Goal: Transaction & Acquisition: Purchase product/service

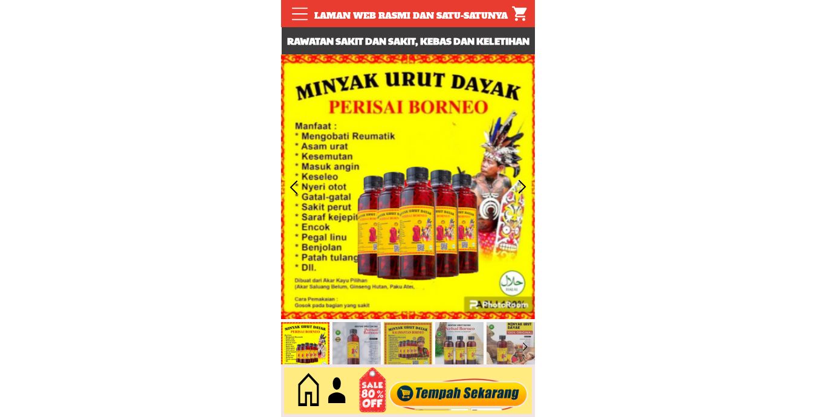
click at [462, 394] on div at bounding box center [459, 391] width 146 height 40
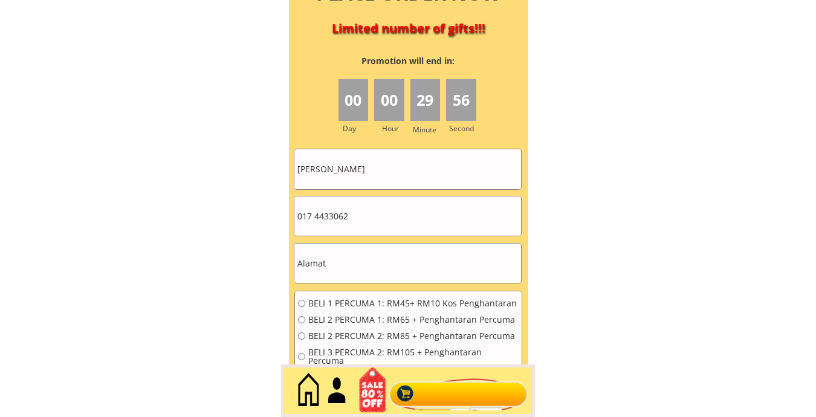
scroll to position [5446, 0]
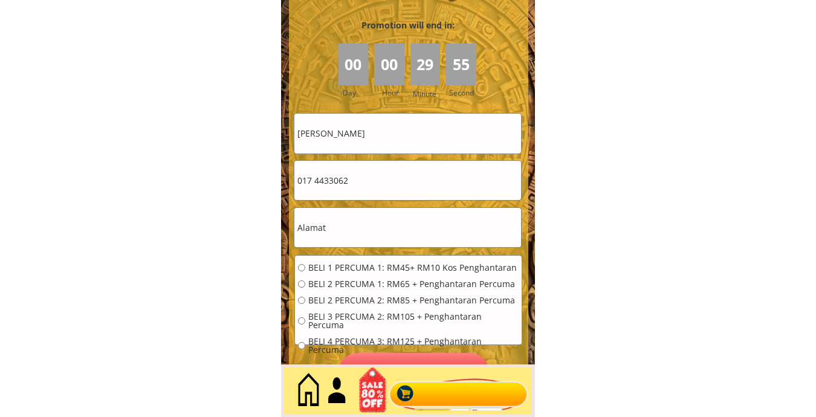
click at [400, 138] on input "[PERSON_NAME]" at bounding box center [407, 133] width 227 height 39
paste input "Rehana"
click at [335, 123] on input "[PERSON_NAME]" at bounding box center [407, 133] width 227 height 39
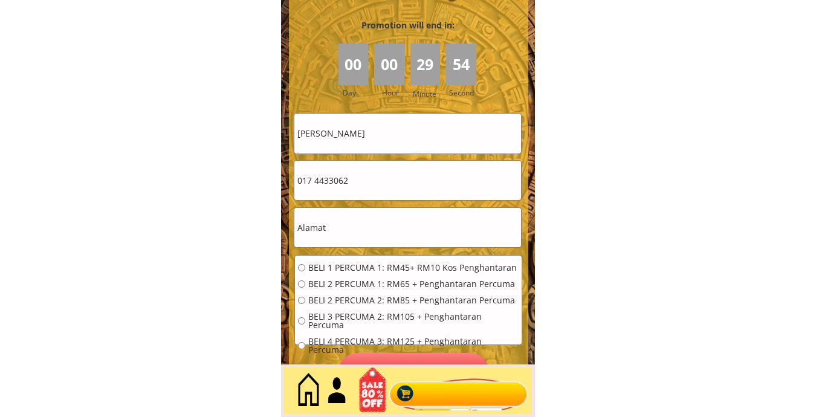
click at [335, 123] on input "[PERSON_NAME]" at bounding box center [407, 133] width 227 height 39
paste input "text"
type input "Rehana"
click at [351, 245] on input "text" at bounding box center [407, 227] width 227 height 39
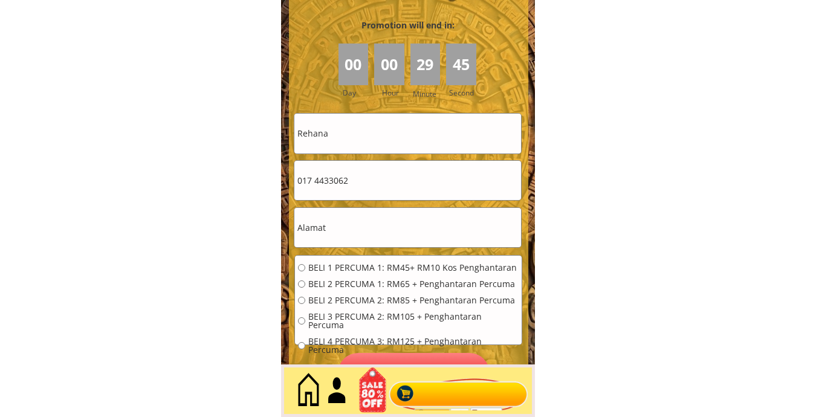
paste input "5 Persiaran Mayang Pasir"
type input "5 Persiaran Mayang Pasir"
click at [384, 181] on input "017 4433062" at bounding box center [407, 180] width 227 height 39
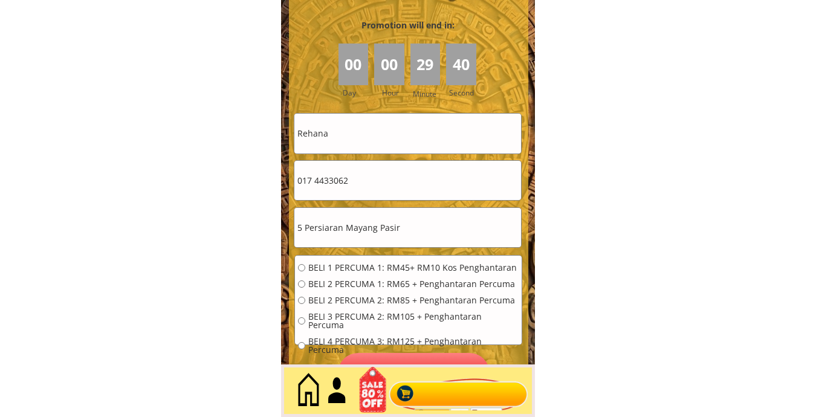
paste input "6-747 9719"
click at [332, 185] on input "016-747 9719" at bounding box center [407, 180] width 227 height 39
click at [315, 183] on input "016-7479719" at bounding box center [407, 180] width 227 height 39
type input "0167479719"
click at [328, 286] on span "BELI 2 PERCUMA 1: RM65 + Penghantaran Percuma" at bounding box center [413, 284] width 210 height 8
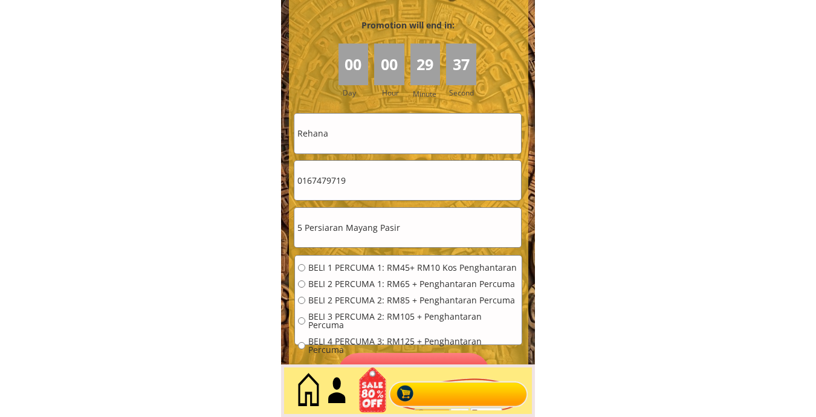
radio input "true"
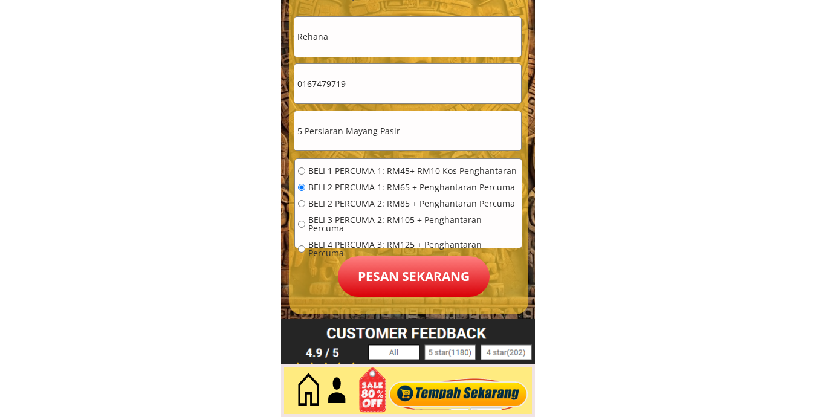
scroll to position [5547, 0]
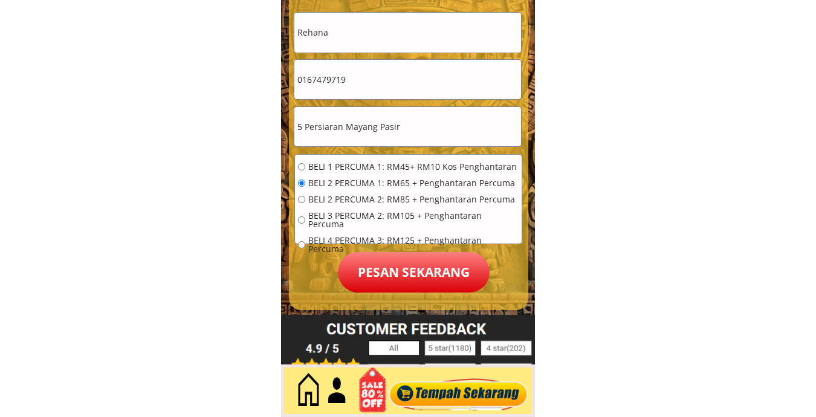
click at [365, 256] on p "Pesan sekarang" at bounding box center [414, 272] width 152 height 41
